Goal: Information Seeking & Learning: Learn about a topic

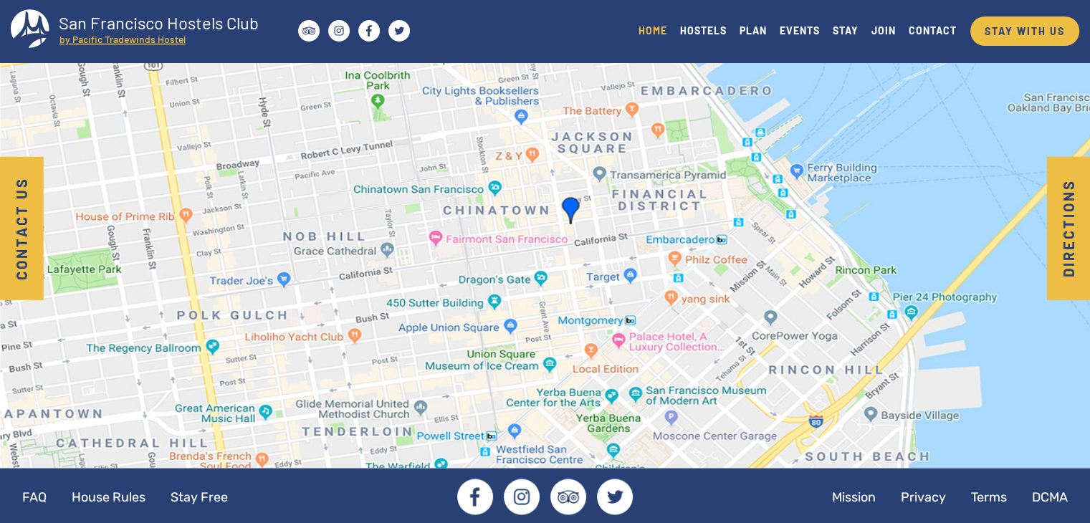
scroll to position [2437, 0]
click at [566, 204] on img at bounding box center [545, 205] width 1090 height 523
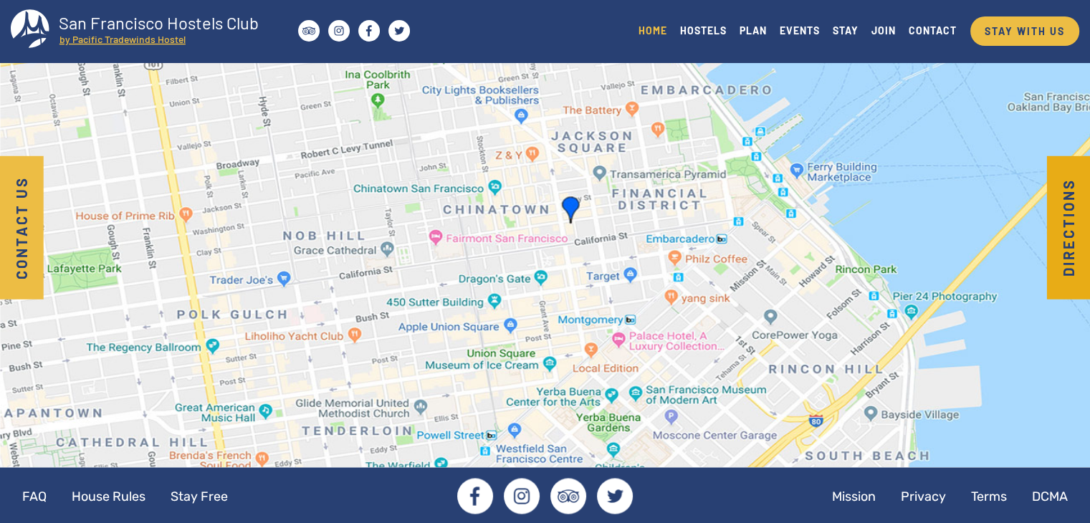
click at [1058, 193] on button "Directions" at bounding box center [1069, 227] width 44 height 143
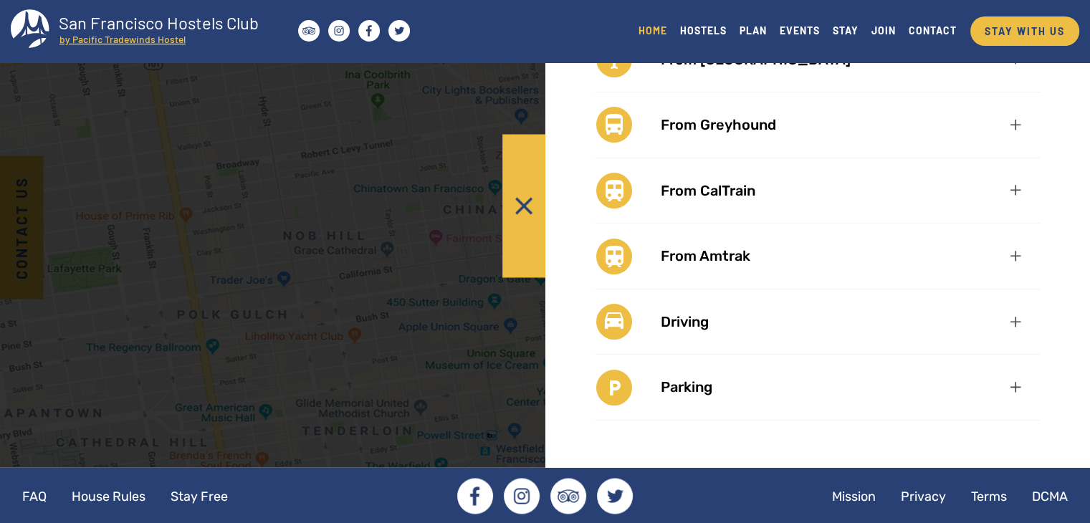
scroll to position [0, 0]
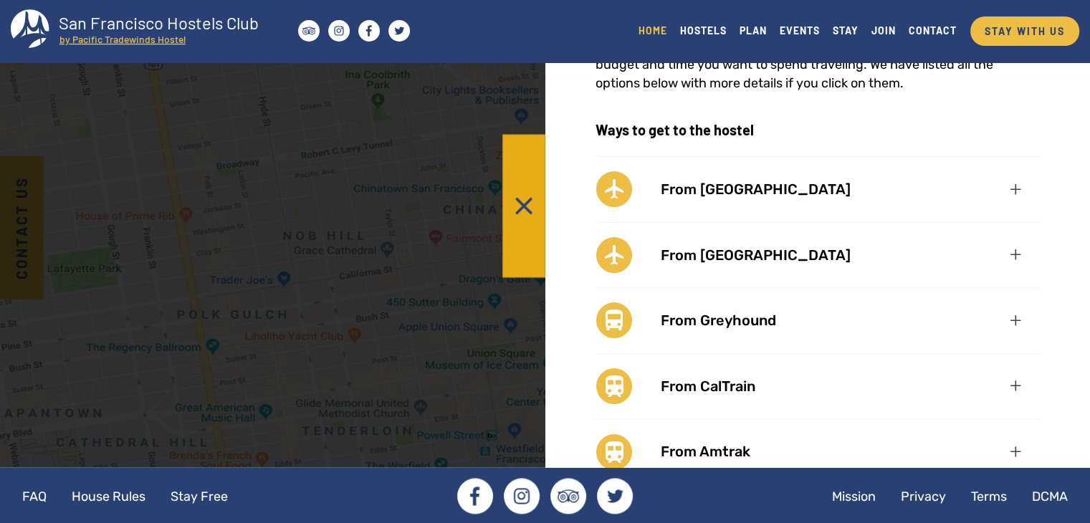
click at [533, 225] on button at bounding box center [524, 205] width 43 height 143
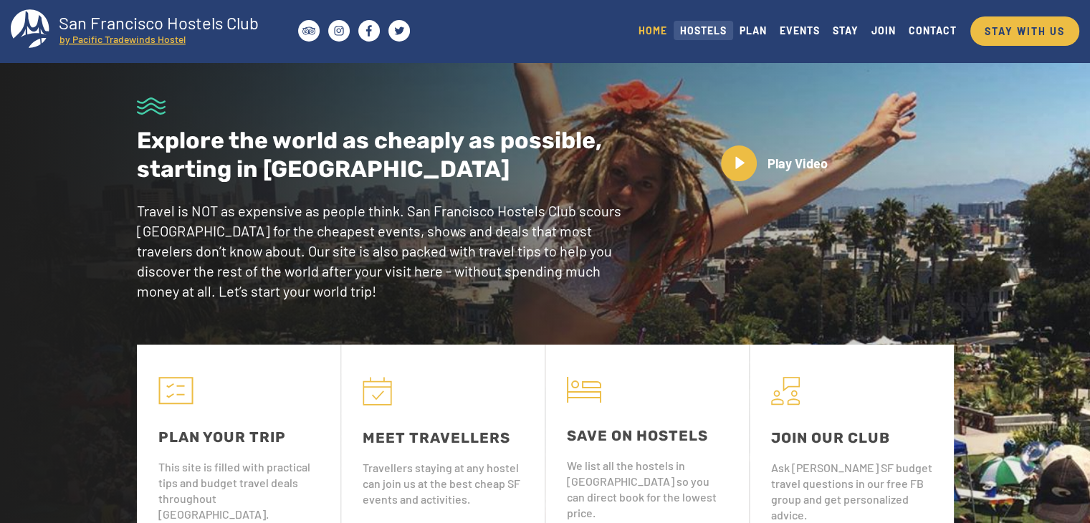
click at [685, 35] on link "HOSTELS" at bounding box center [704, 30] width 60 height 19
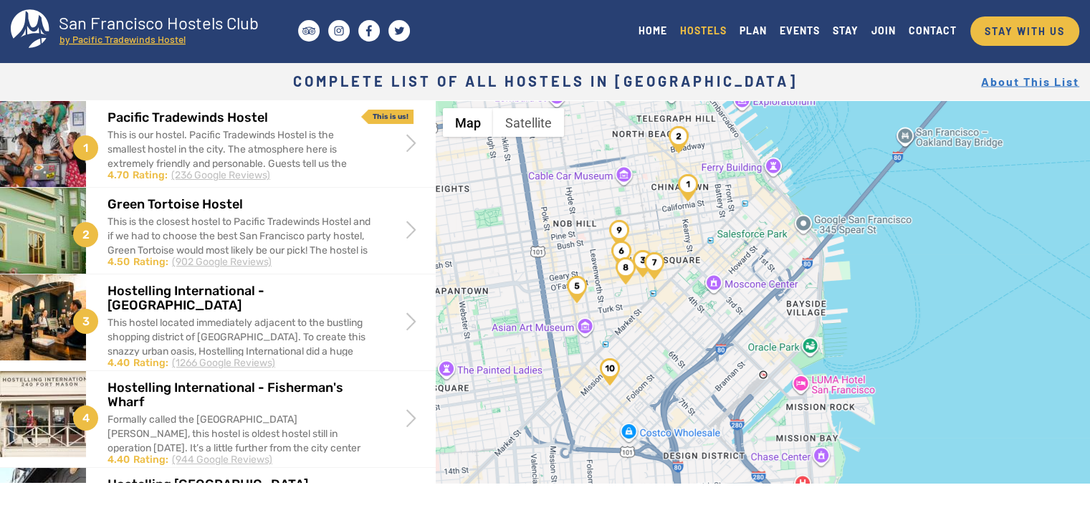
drag, startPoint x: 704, startPoint y: 402, endPoint x: 520, endPoint y: 252, distance: 237.5
click at [520, 252] on div at bounding box center [763, 362] width 655 height 523
click at [651, 264] on img "Pod Room" at bounding box center [656, 264] width 20 height 27
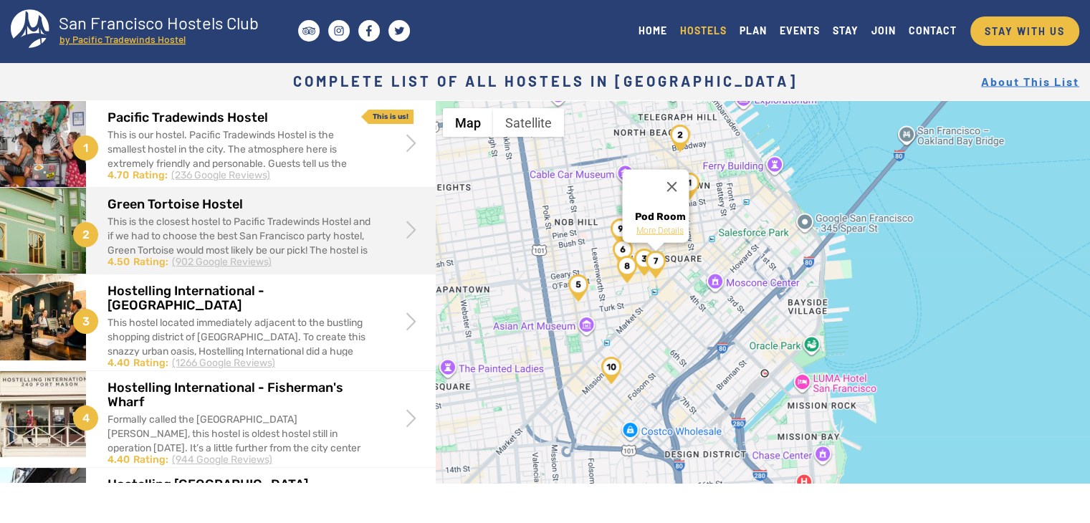
click at [251, 233] on div "This is the closest hostel to Pacific Tradewinds Hostel and if we had to choose…" at bounding box center [240, 258] width 264 height 86
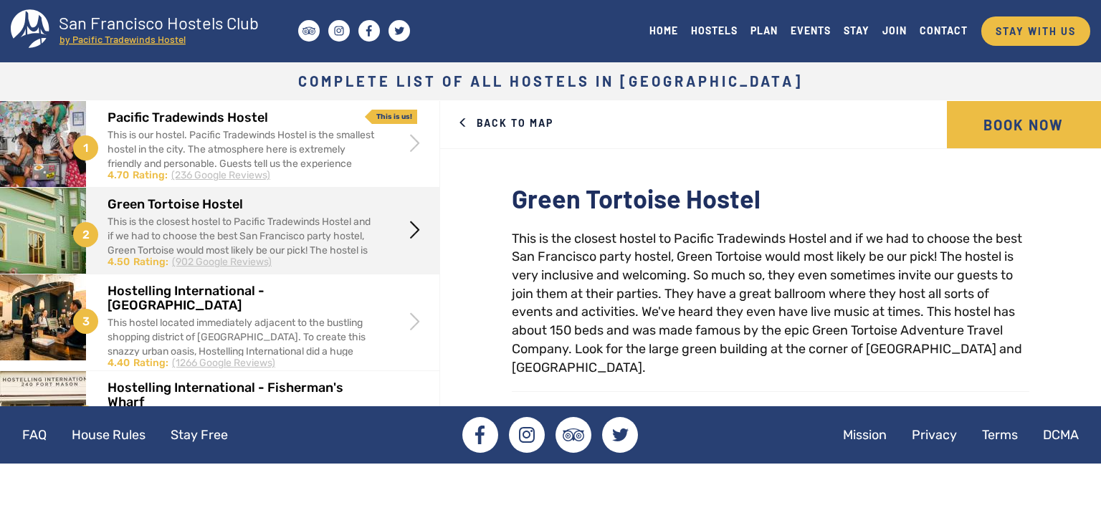
click at [479, 123] on link "Back to Map" at bounding box center [506, 123] width 110 height 44
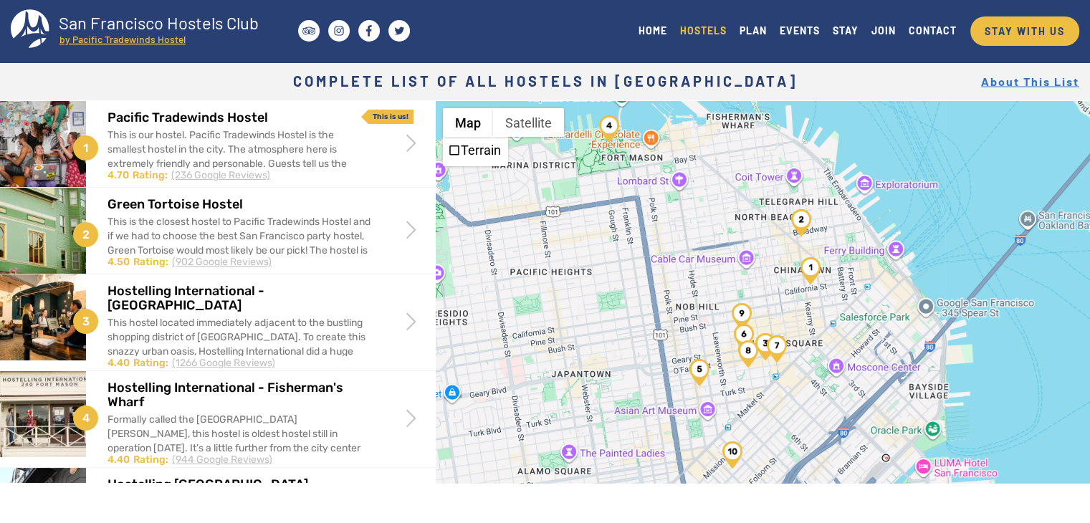
drag, startPoint x: 571, startPoint y: 299, endPoint x: 508, endPoint y: 229, distance: 94.4
click at [508, 229] on div at bounding box center [763, 362] width 655 height 523
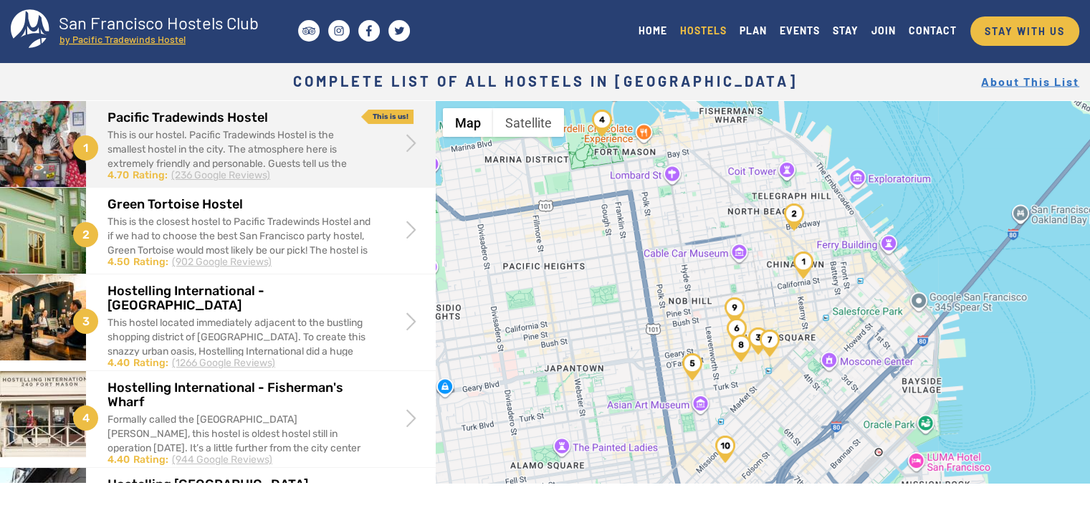
click at [318, 158] on div "This is our hostel. Pacific Tradewinds Hostel is the smallest hostel in the cit…" at bounding box center [240, 171] width 264 height 86
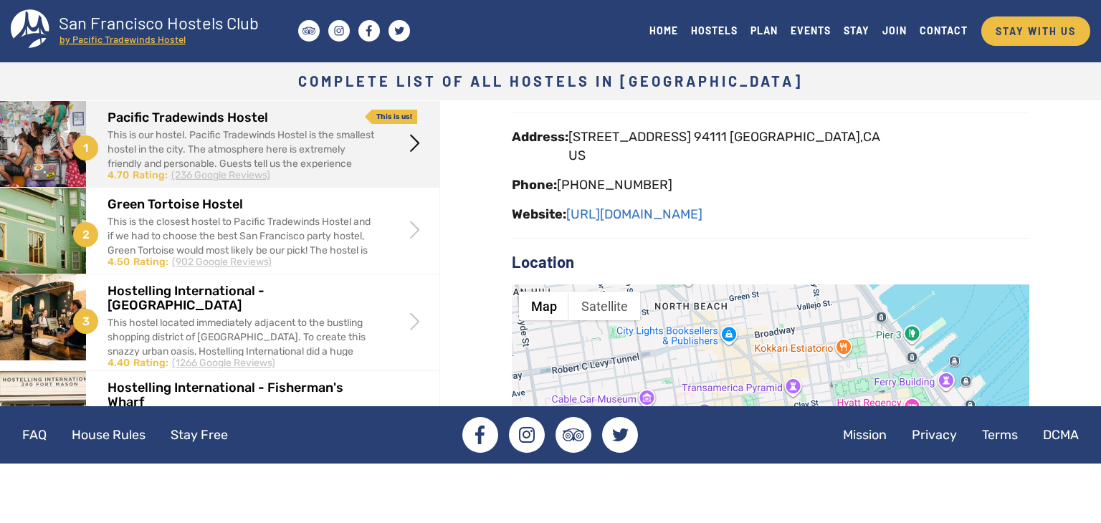
scroll to position [298, 0]
